Goal: Find specific page/section: Find specific page/section

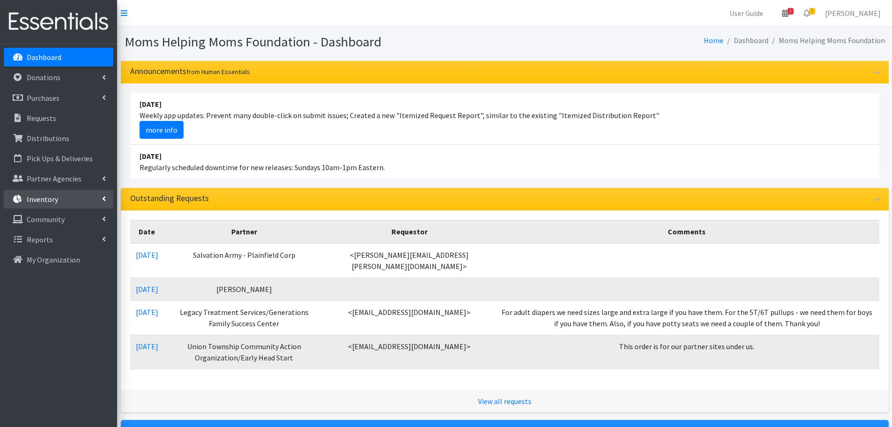
click at [48, 200] on p "Inventory" at bounding box center [42, 198] width 31 height 9
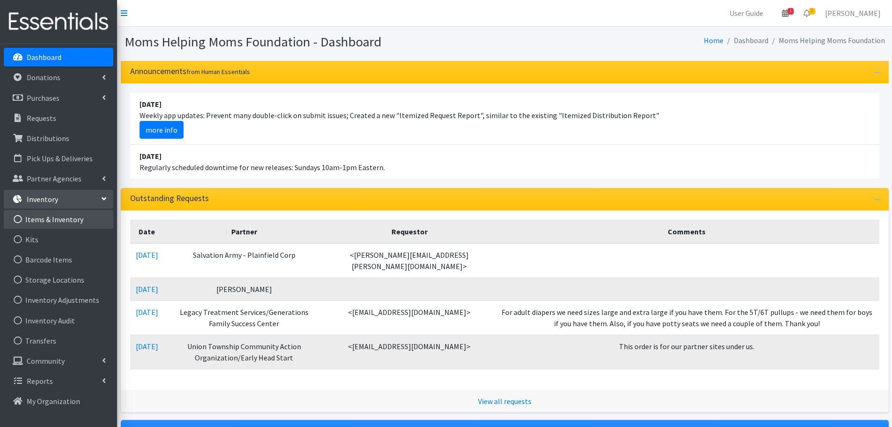
click at [48, 218] on link "Items & Inventory" at bounding box center [59, 219] width 110 height 19
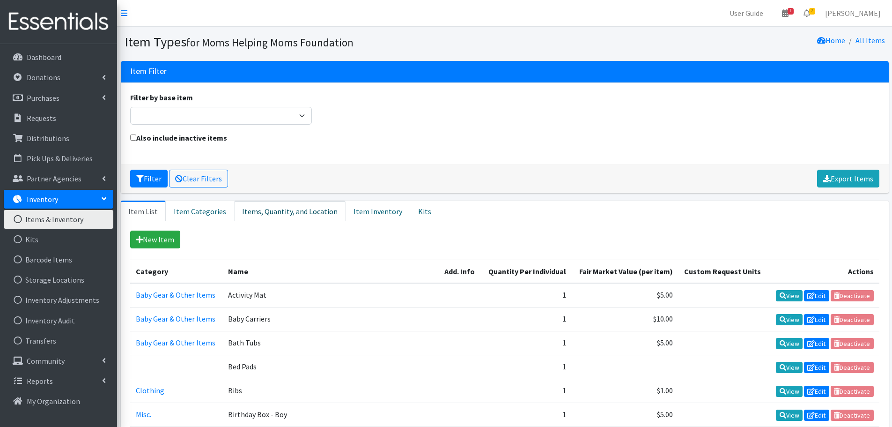
click at [278, 211] on link "Items, Quantity, and Location" at bounding box center [289, 210] width 111 height 21
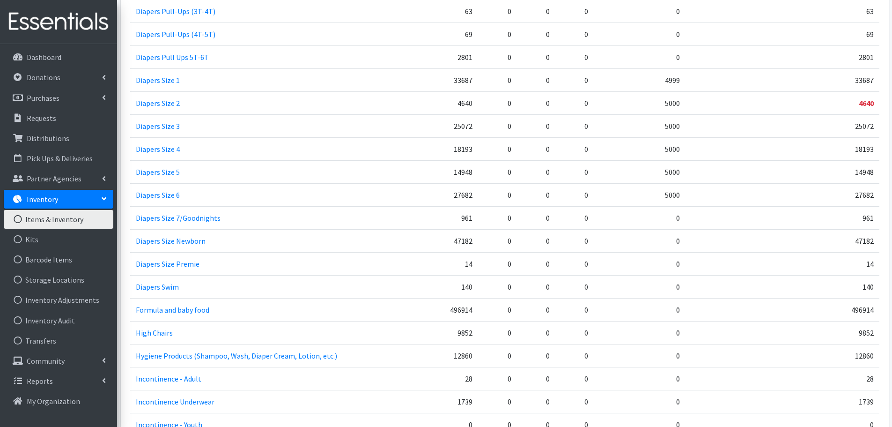
scroll to position [1499, 0]
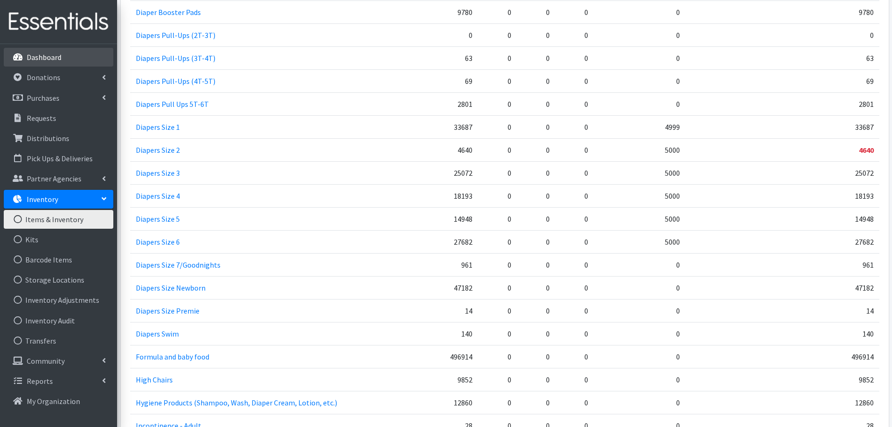
click at [42, 55] on p "Dashboard" at bounding box center [44, 56] width 35 height 9
